Goal: Information Seeking & Learning: Compare options

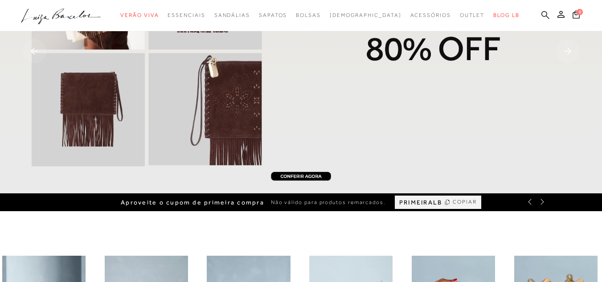
click at [541, 15] on icon at bounding box center [545, 15] width 8 height 8
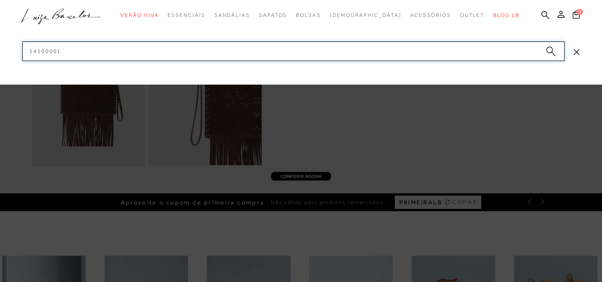
click at [439, 52] on input "14100001" at bounding box center [293, 51] width 542 height 20
drag, startPoint x: 103, startPoint y: 47, endPoint x: 0, endPoint y: 27, distance: 105.2
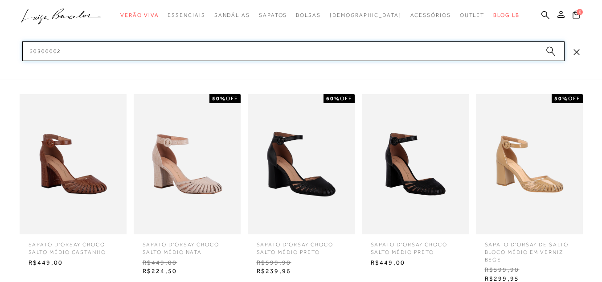
type input "60300002"
click at [53, 147] on img at bounding box center [73, 164] width 107 height 140
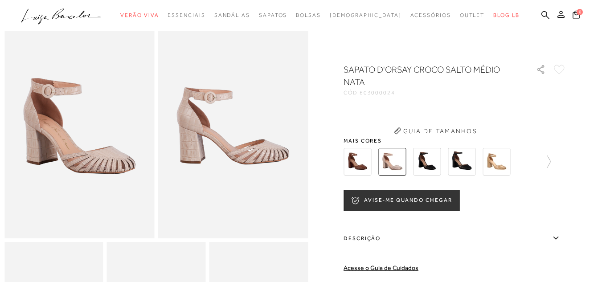
click at [432, 166] on img at bounding box center [427, 162] width 28 height 28
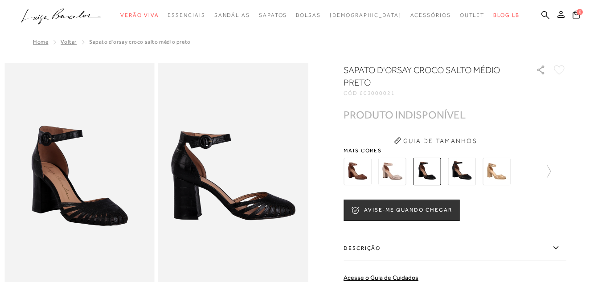
click at [460, 165] on img at bounding box center [461, 172] width 28 height 28
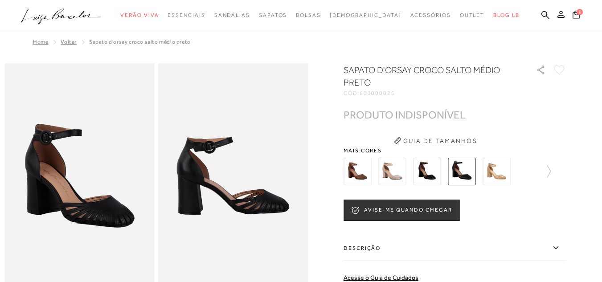
click at [500, 173] on img at bounding box center [496, 172] width 28 height 28
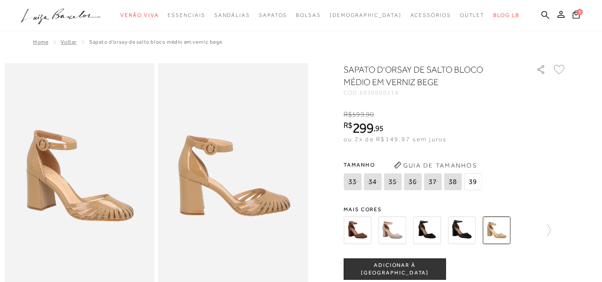
click at [553, 195] on div "SAPATO D'ORSAY DE SALTO BLOCO MÉDIO EM VERNIZ BEGE CÓD: 6030000218 × É necessár…" at bounding box center [454, 260] width 223 height 395
click at [554, 232] on div at bounding box center [454, 230] width 223 height 33
click at [550, 232] on icon at bounding box center [544, 230] width 12 height 12
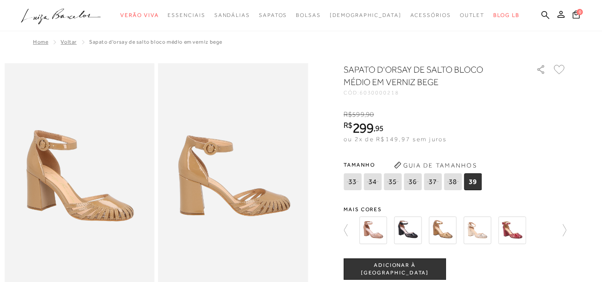
click at [516, 236] on img at bounding box center [512, 230] width 28 height 28
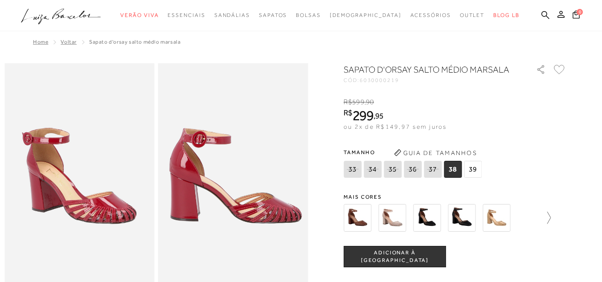
click at [550, 217] on icon at bounding box center [544, 217] width 12 height 12
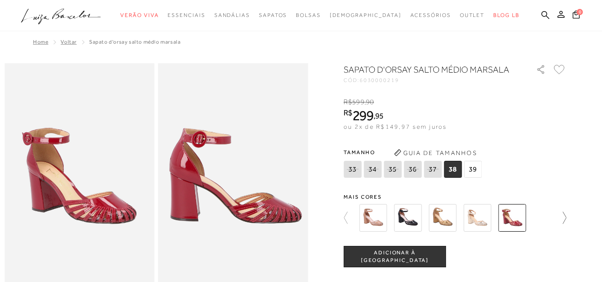
click at [562, 221] on icon at bounding box center [559, 217] width 12 height 12
